Goal: Information Seeking & Learning: Learn about a topic

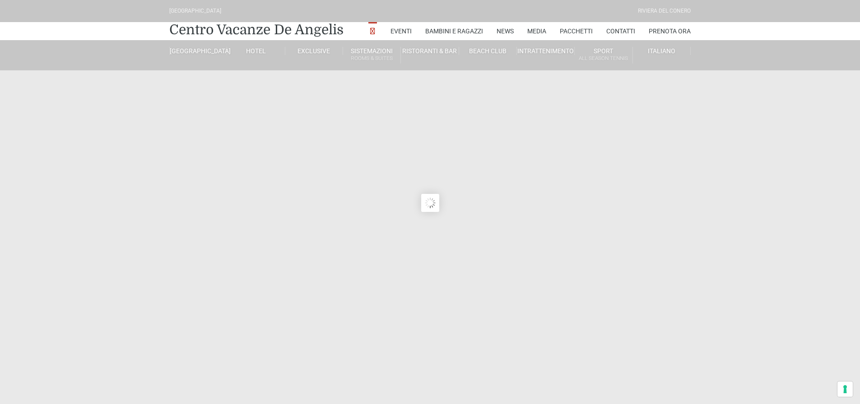
type input "03/10/2025"
type input "04/10/2025"
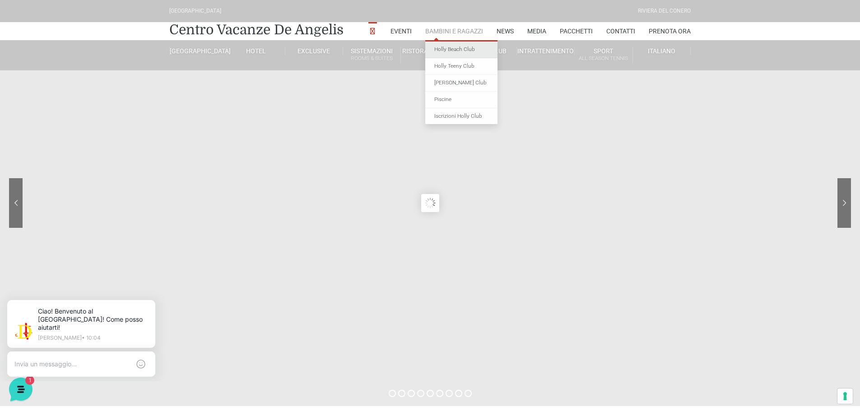
click at [450, 50] on link "Holly Beach Club" at bounding box center [461, 50] width 72 height 17
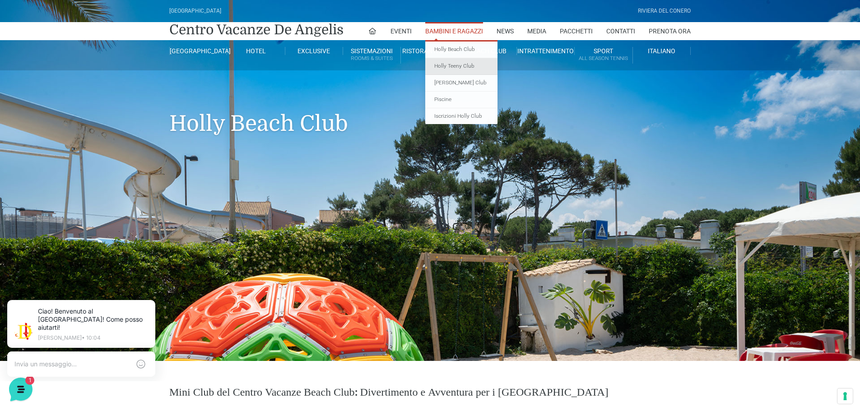
click at [453, 69] on link "Holly Teeny Club" at bounding box center [461, 66] width 72 height 17
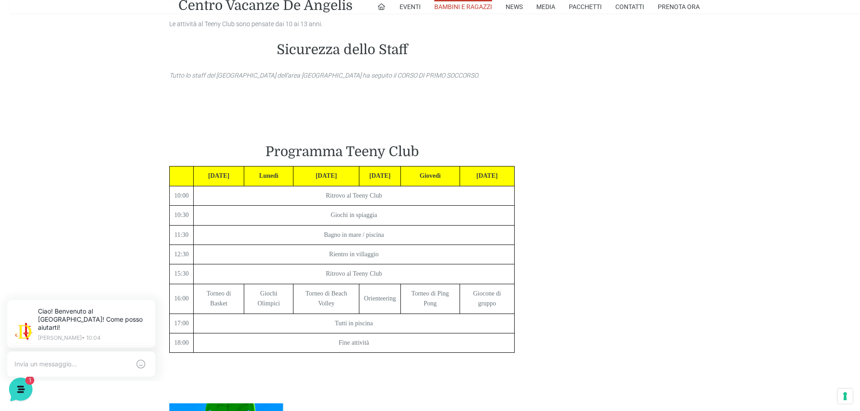
scroll to position [812, 0]
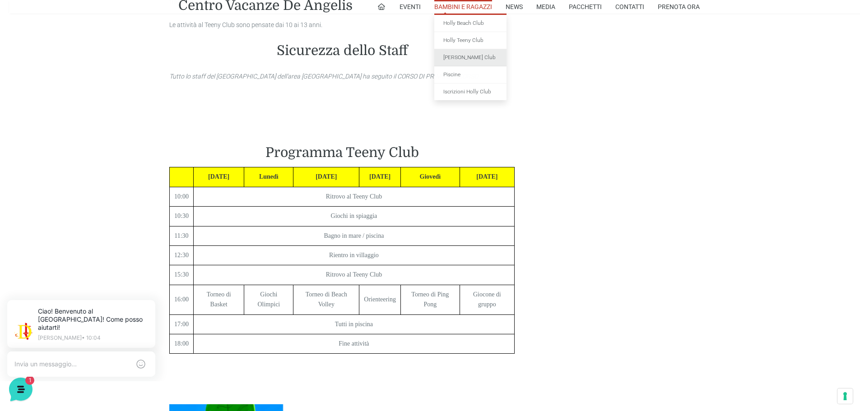
click at [466, 60] on link "[PERSON_NAME] Club" at bounding box center [470, 57] width 72 height 17
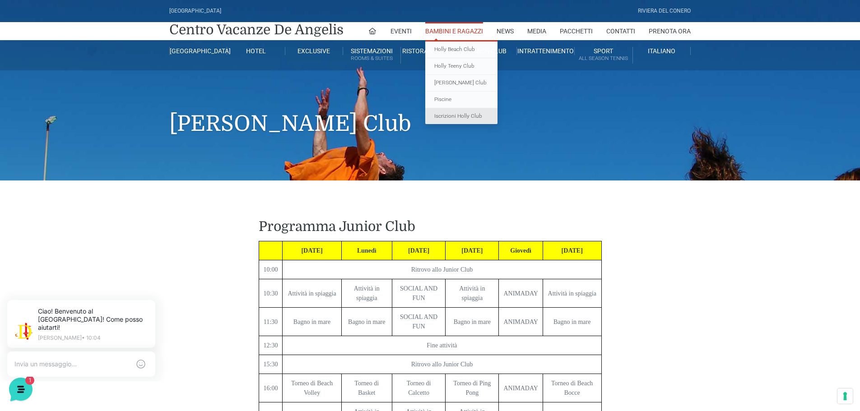
click at [462, 120] on link "Iscrizioni Holly Club" at bounding box center [461, 116] width 72 height 16
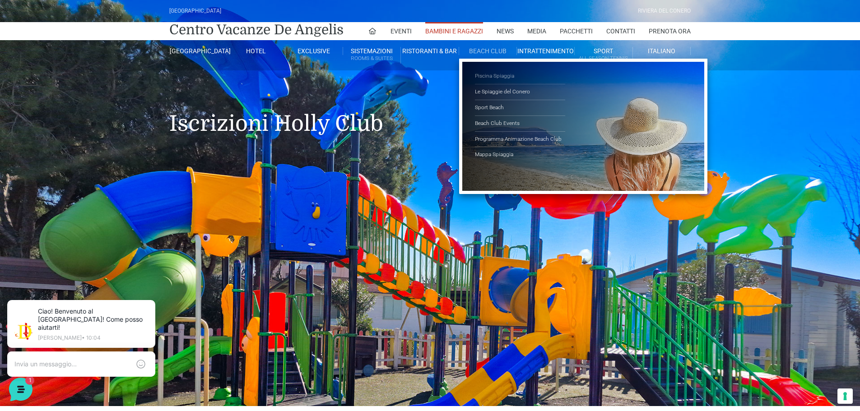
click at [488, 74] on link "Piscina Spiaggia" at bounding box center [520, 77] width 90 height 16
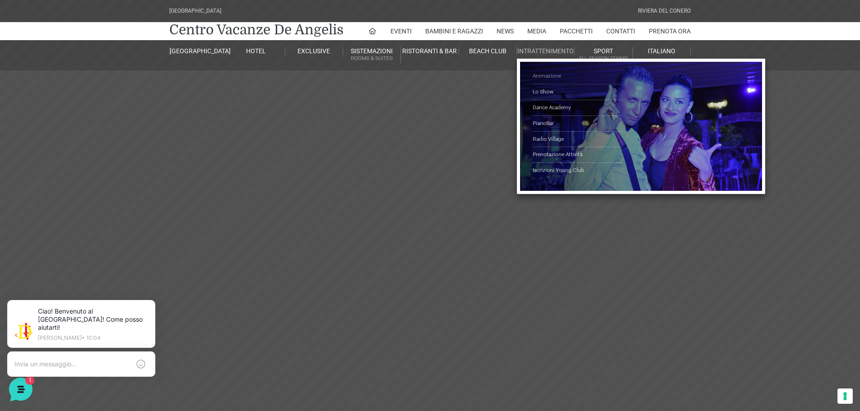
click at [551, 74] on link "Animazione" at bounding box center [578, 77] width 90 height 16
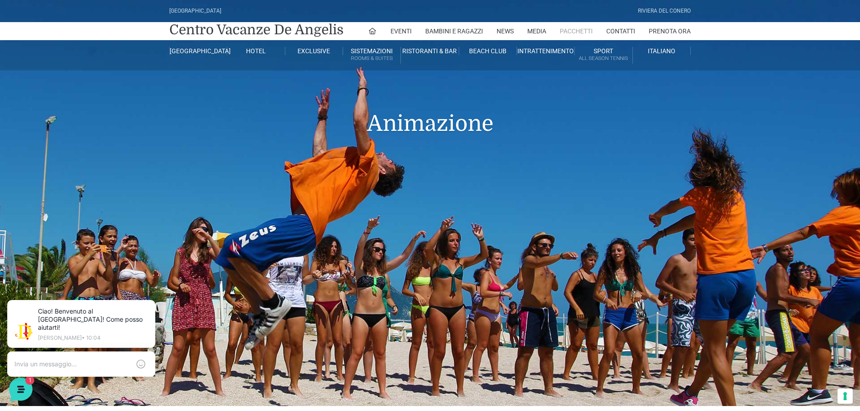
click at [574, 27] on link "Pacchetti" at bounding box center [576, 31] width 33 height 18
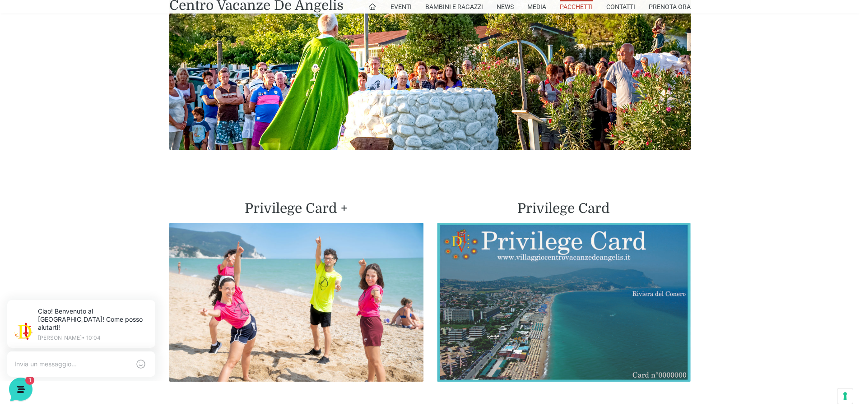
scroll to position [2076, 0]
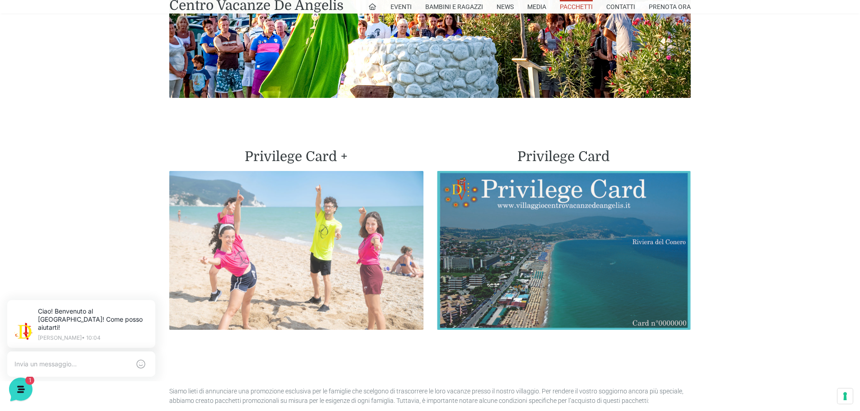
click at [328, 268] on img at bounding box center [296, 250] width 254 height 159
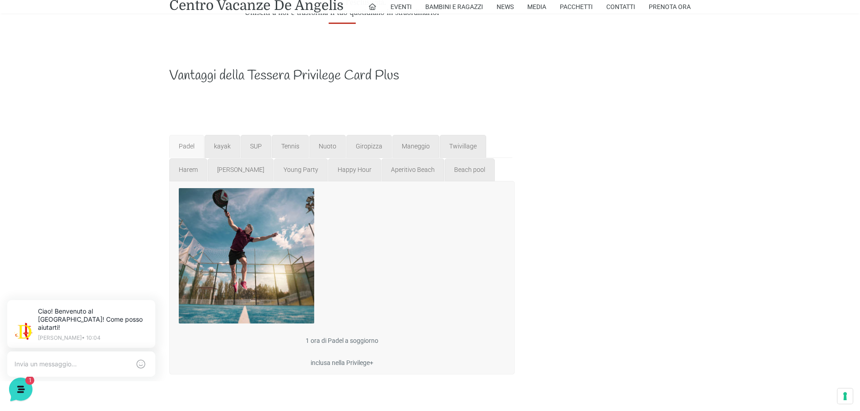
scroll to position [812, 0]
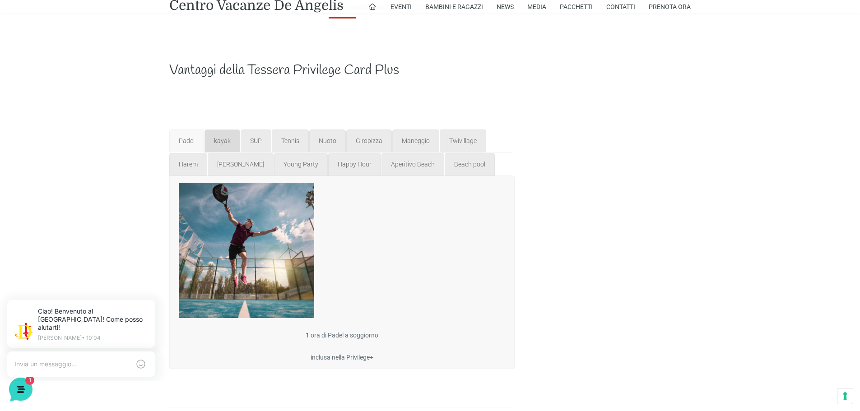
click at [216, 140] on span "kayak" at bounding box center [222, 140] width 17 height 7
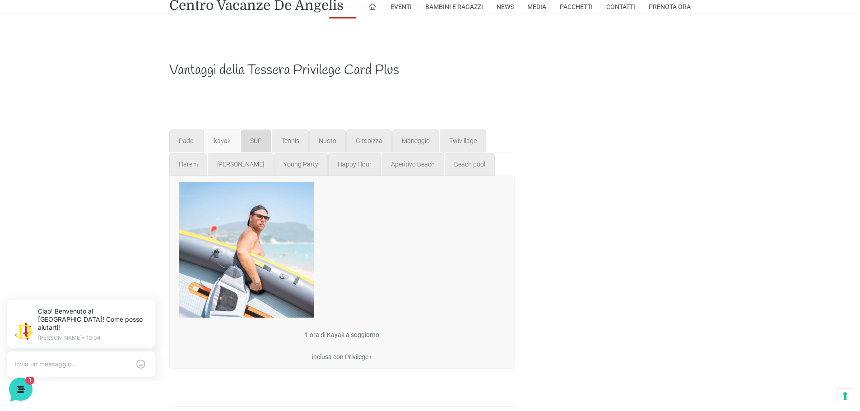
click at [257, 145] on link "SUP" at bounding box center [256, 141] width 31 height 23
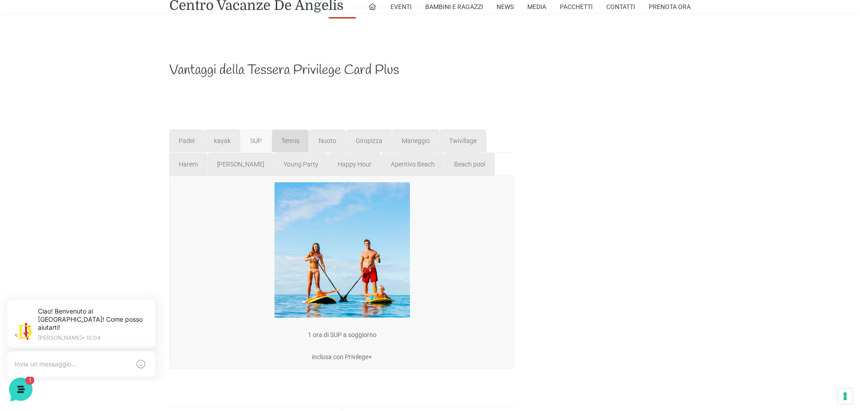
click at [297, 144] on span "Tennis" at bounding box center [290, 140] width 18 height 7
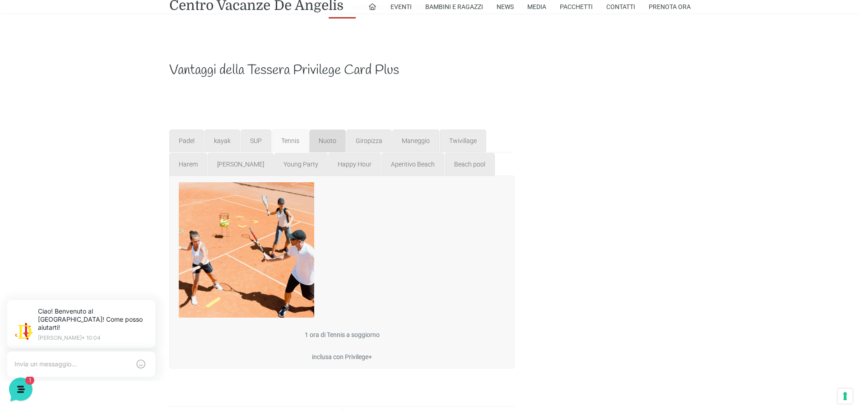
click at [329, 145] on link "Nuoto" at bounding box center [327, 141] width 37 height 23
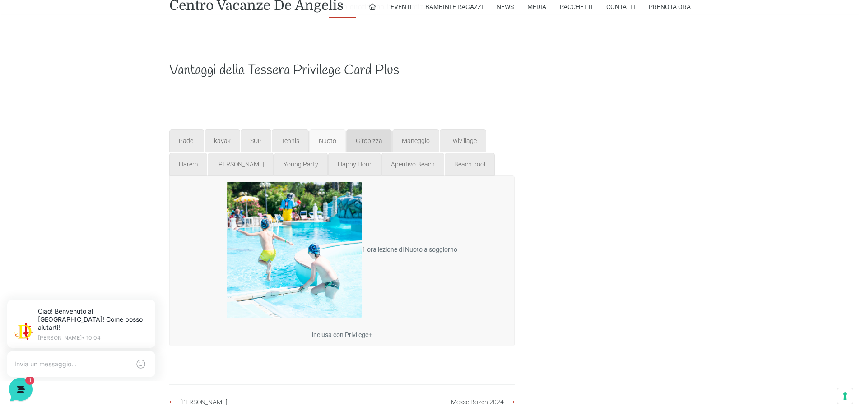
click at [357, 143] on span "Giropizza" at bounding box center [369, 140] width 27 height 7
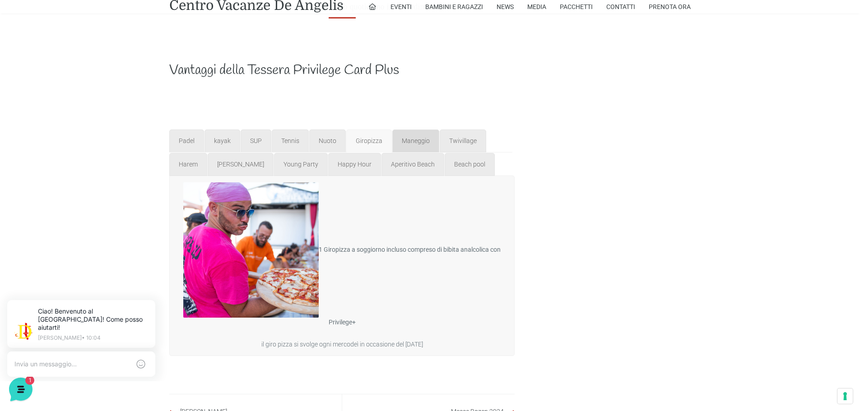
click at [410, 142] on span "Maneggio" at bounding box center [416, 140] width 28 height 7
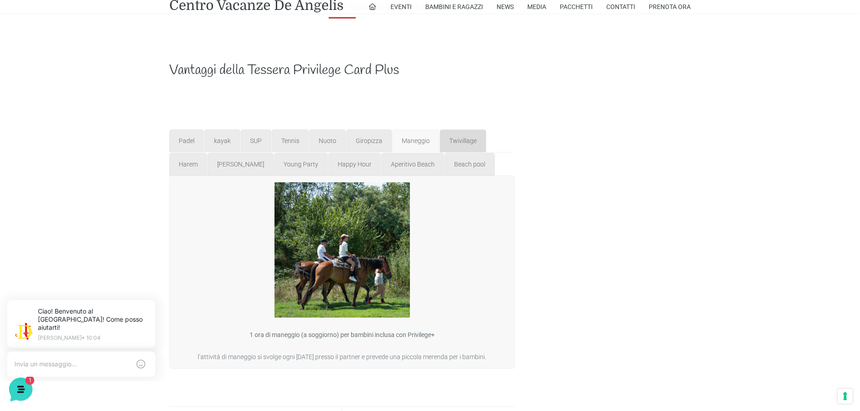
click at [457, 138] on span "Twivillage" at bounding box center [463, 140] width 28 height 7
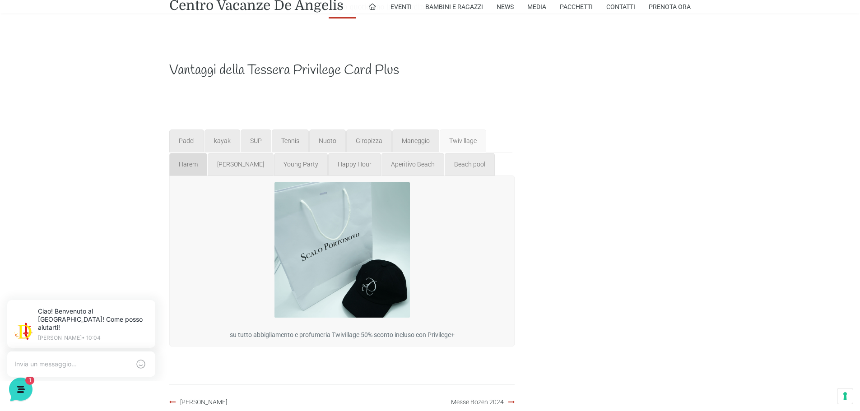
click at [191, 167] on span "Harem" at bounding box center [188, 164] width 19 height 7
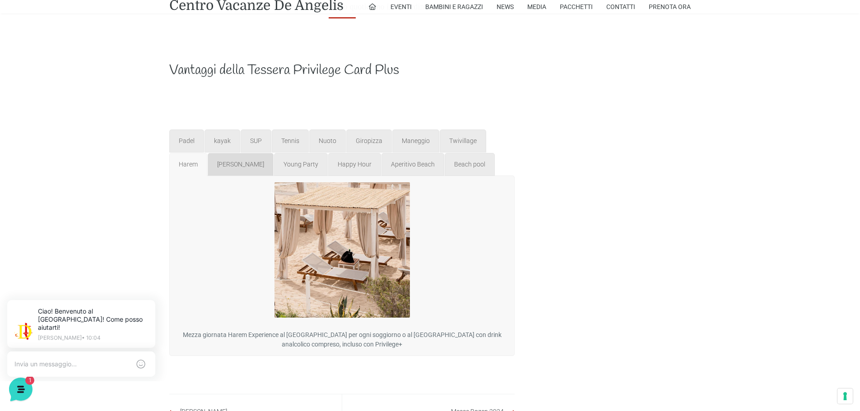
click at [237, 167] on span "Merenda Holly" at bounding box center [240, 164] width 47 height 7
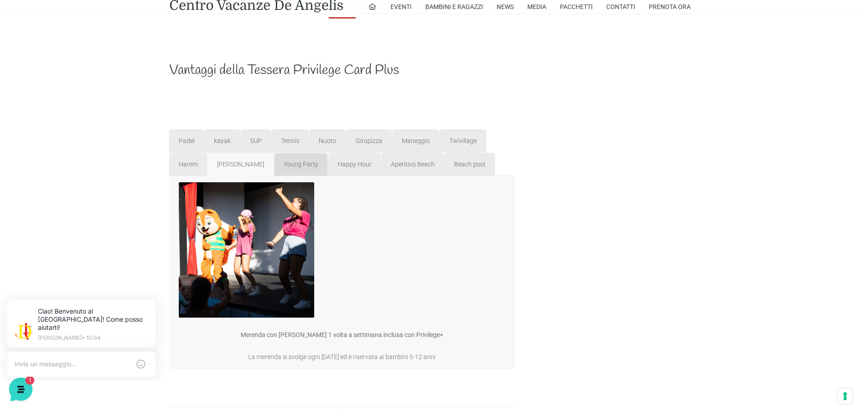
click at [299, 164] on span "Young Party" at bounding box center [300, 164] width 35 height 7
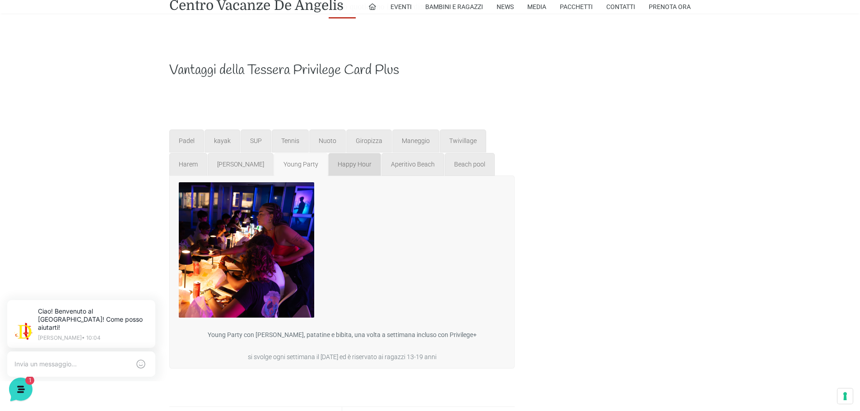
click at [345, 167] on span "Happy Hour" at bounding box center [355, 164] width 34 height 7
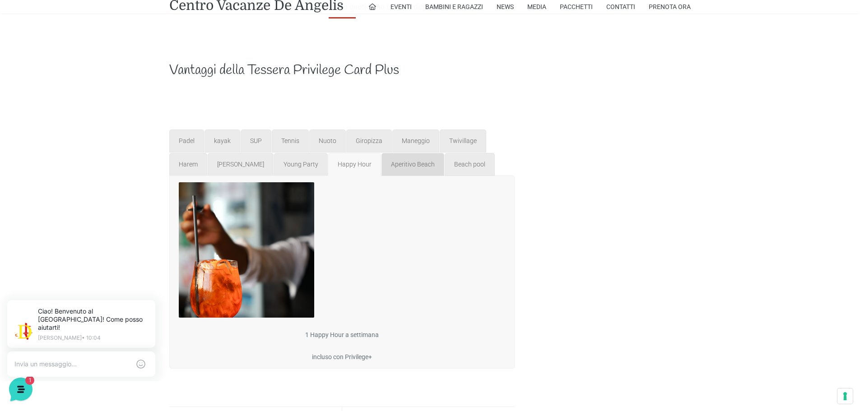
click at [396, 162] on span "Aperitivo Beach" at bounding box center [413, 164] width 44 height 7
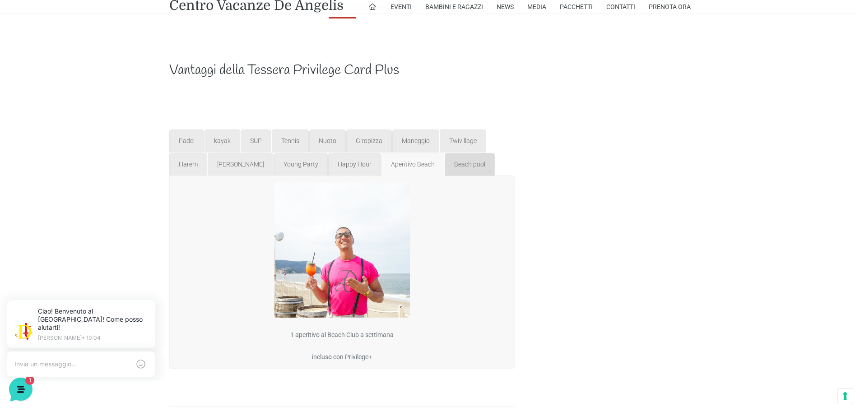
click at [454, 166] on span "Beach pool" at bounding box center [469, 164] width 31 height 7
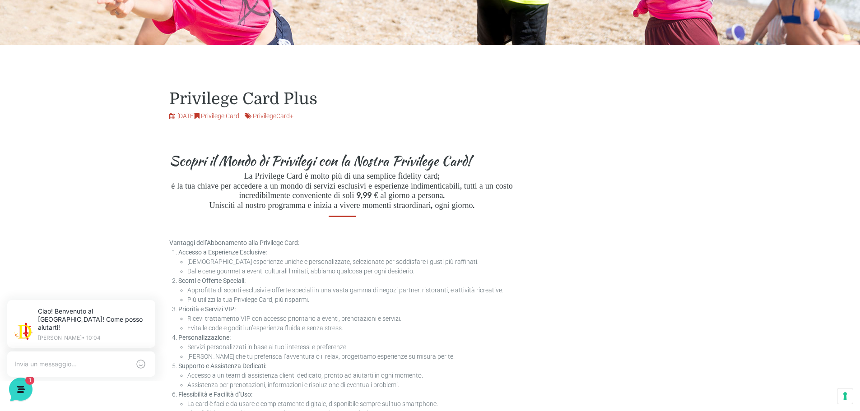
scroll to position [135, 0]
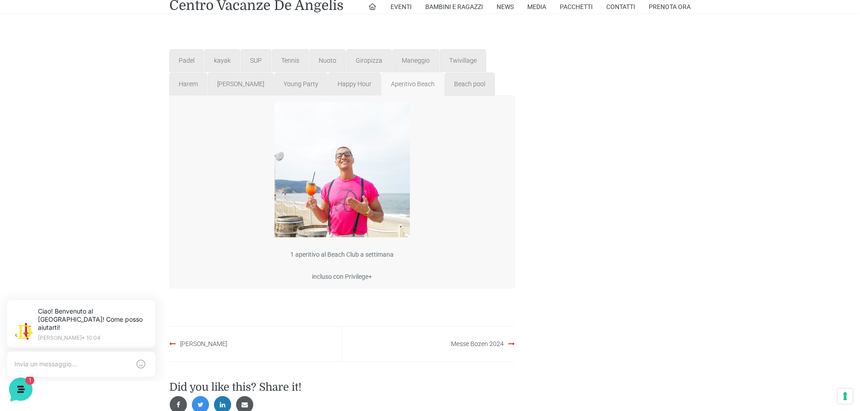
scroll to position [906, 0]
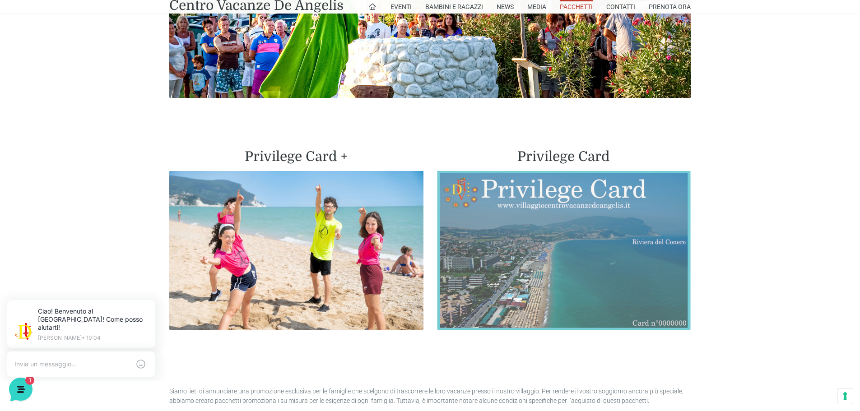
click at [575, 268] on img at bounding box center [564, 250] width 254 height 159
click at [536, 189] on img at bounding box center [564, 250] width 254 height 159
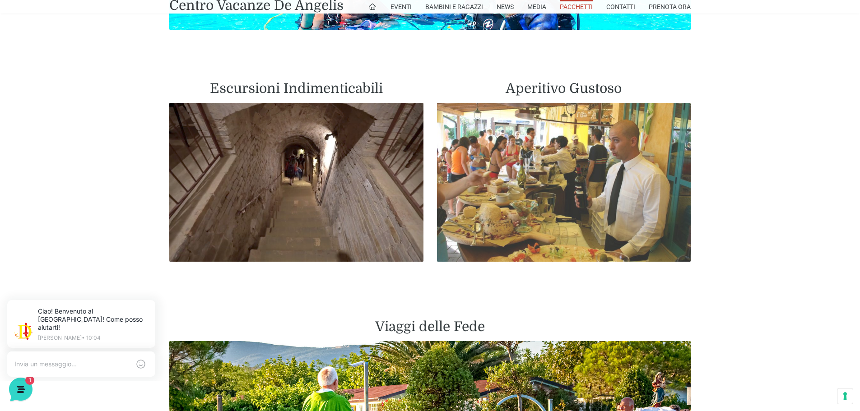
scroll to position [1489, 0]
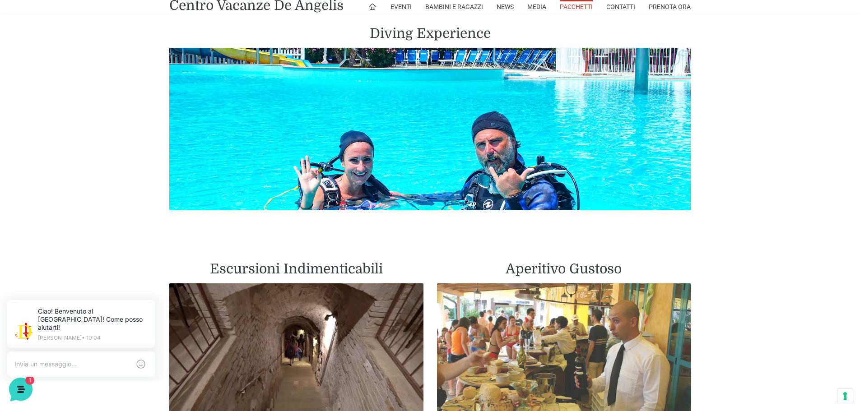
click at [507, 356] on img at bounding box center [564, 362] width 254 height 159
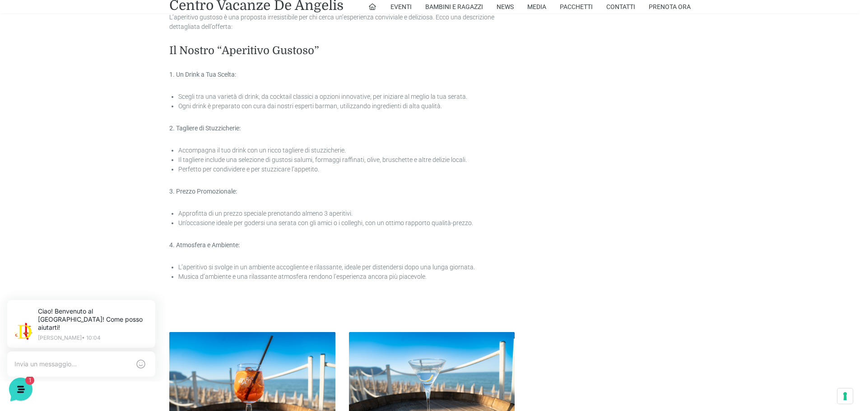
scroll to position [542, 0]
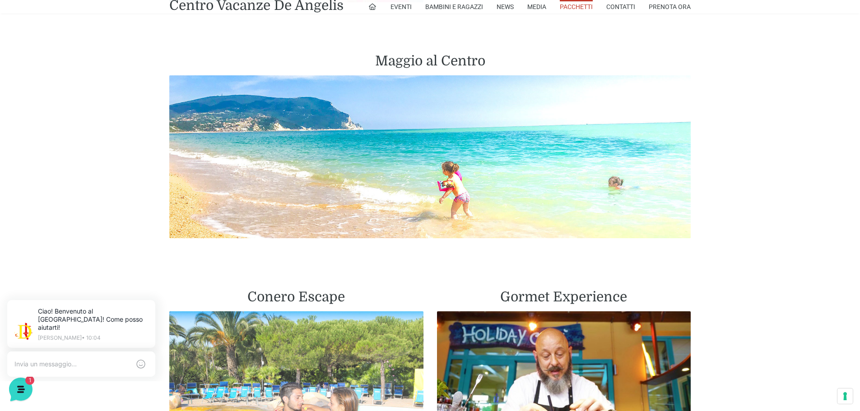
scroll to position [1083, 0]
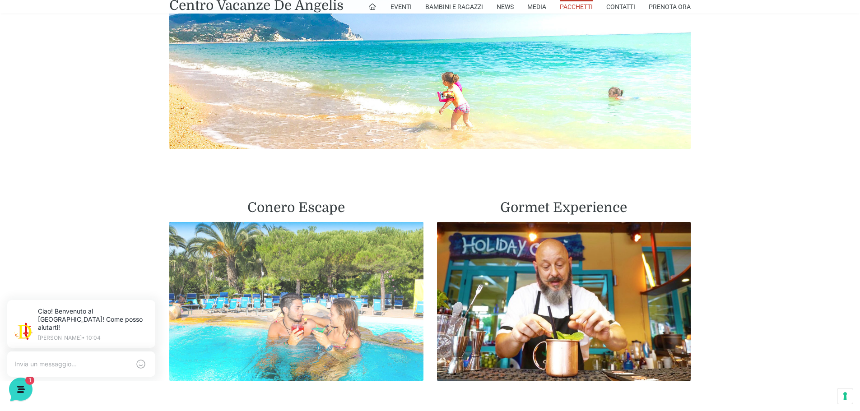
click at [322, 325] on img at bounding box center [296, 301] width 254 height 159
click at [336, 290] on img at bounding box center [296, 301] width 254 height 159
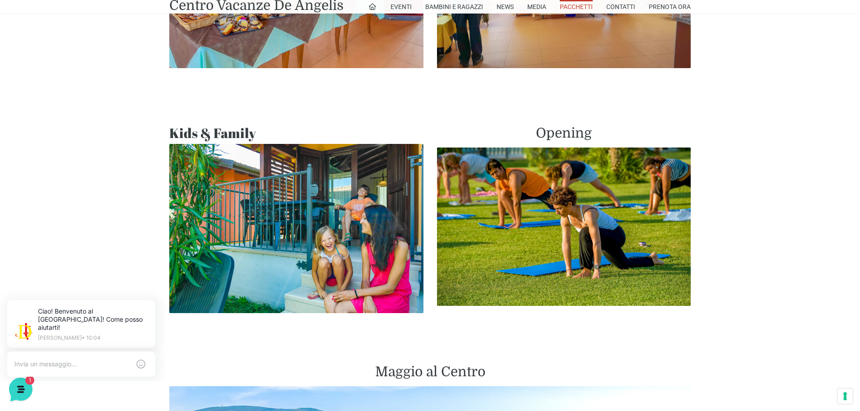
scroll to position [677, 0]
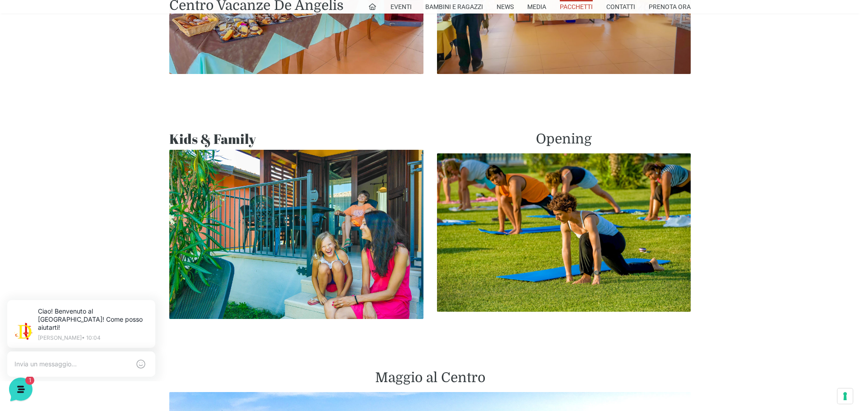
click at [309, 239] on img at bounding box center [296, 234] width 254 height 169
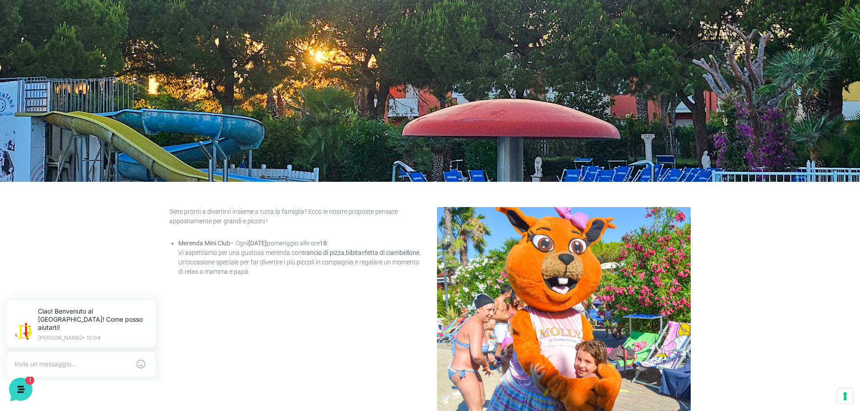
scroll to position [45, 0]
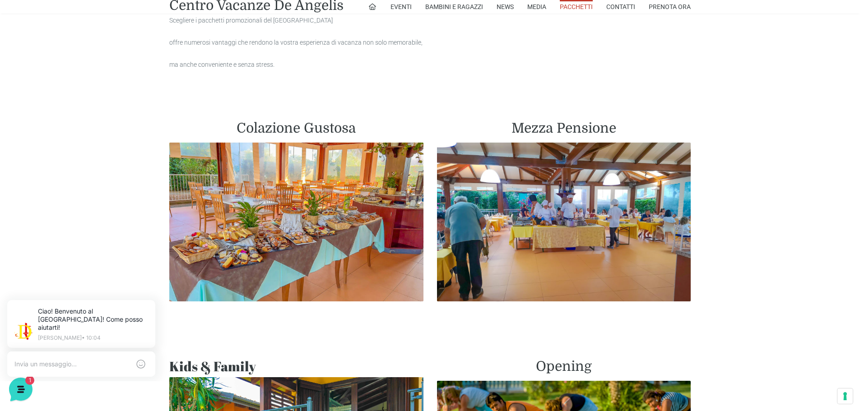
scroll to position [406, 0]
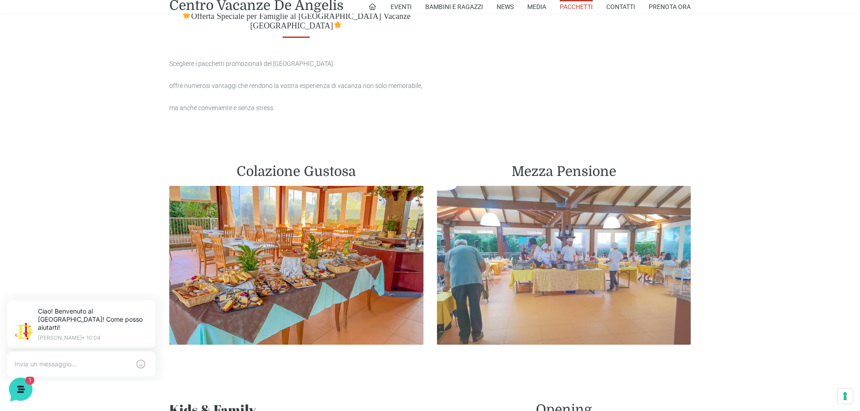
click at [569, 293] on img at bounding box center [564, 265] width 254 height 159
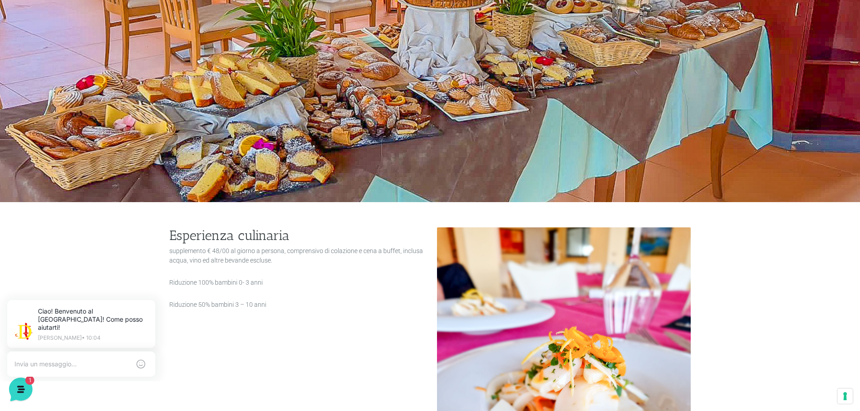
scroll to position [135, 0]
